Goal: Transaction & Acquisition: Purchase product/service

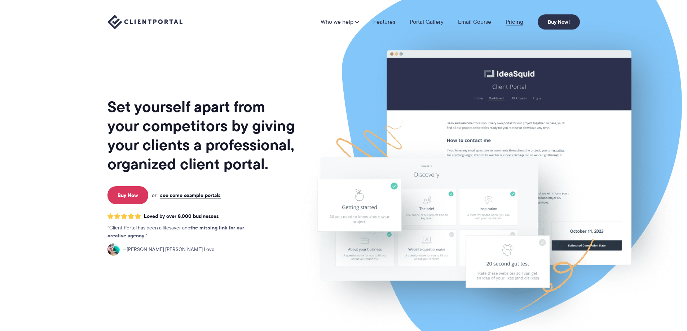
click at [517, 23] on link "Pricing" at bounding box center [514, 22] width 18 height 6
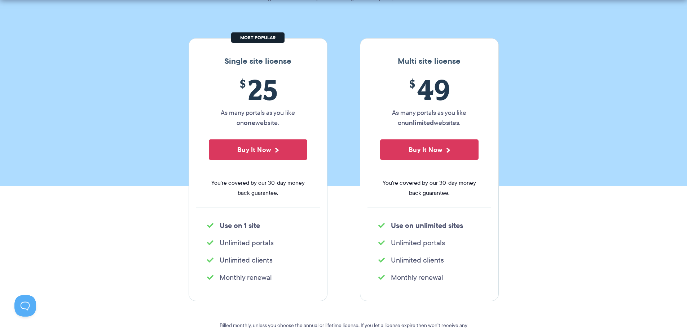
scroll to position [96, 0]
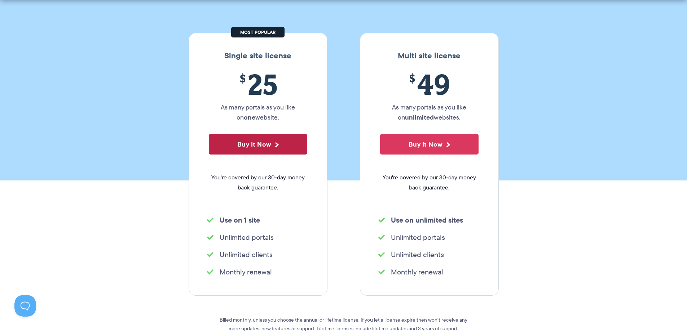
click at [275, 147] on button "Buy It Now" at bounding box center [258, 144] width 98 height 21
